Goal: Task Accomplishment & Management: Use online tool/utility

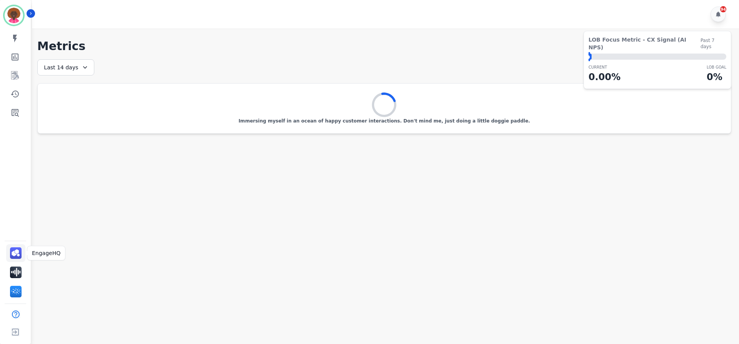
click at [22, 251] on link "Sidebar" at bounding box center [15, 253] width 19 height 18
click at [13, 108] on icon "Sidebar" at bounding box center [14, 112] width 9 height 9
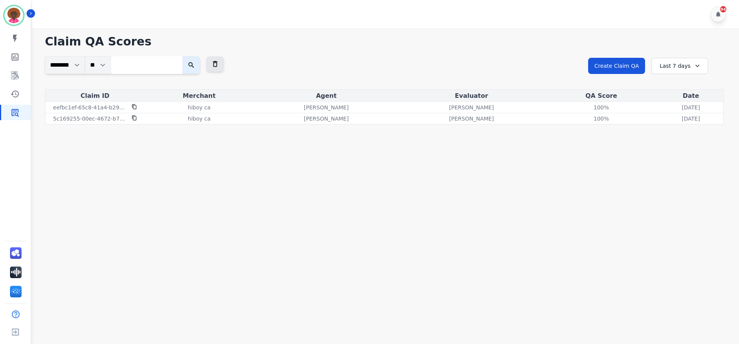
click at [678, 66] on div "Last 7 days" at bounding box center [679, 66] width 57 height 16
click at [671, 121] on li "Last 14 days" at bounding box center [685, 122] width 38 height 8
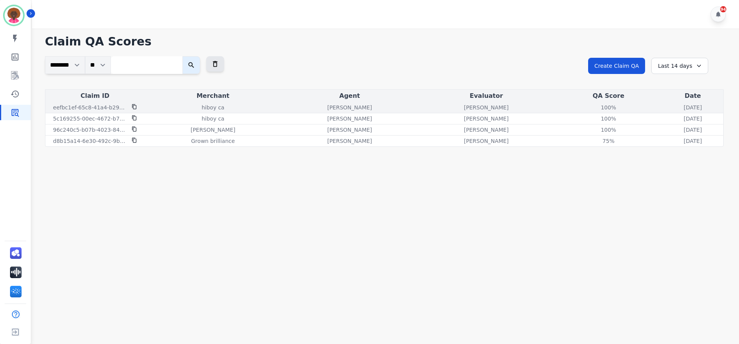
click at [464, 111] on p "[PERSON_NAME]" at bounding box center [486, 108] width 45 height 8
click at [132, 107] on icon at bounding box center [134, 106] width 5 height 5
click at [132, 106] on icon at bounding box center [134, 106] width 5 height 5
